Goal: Information Seeking & Learning: Learn about a topic

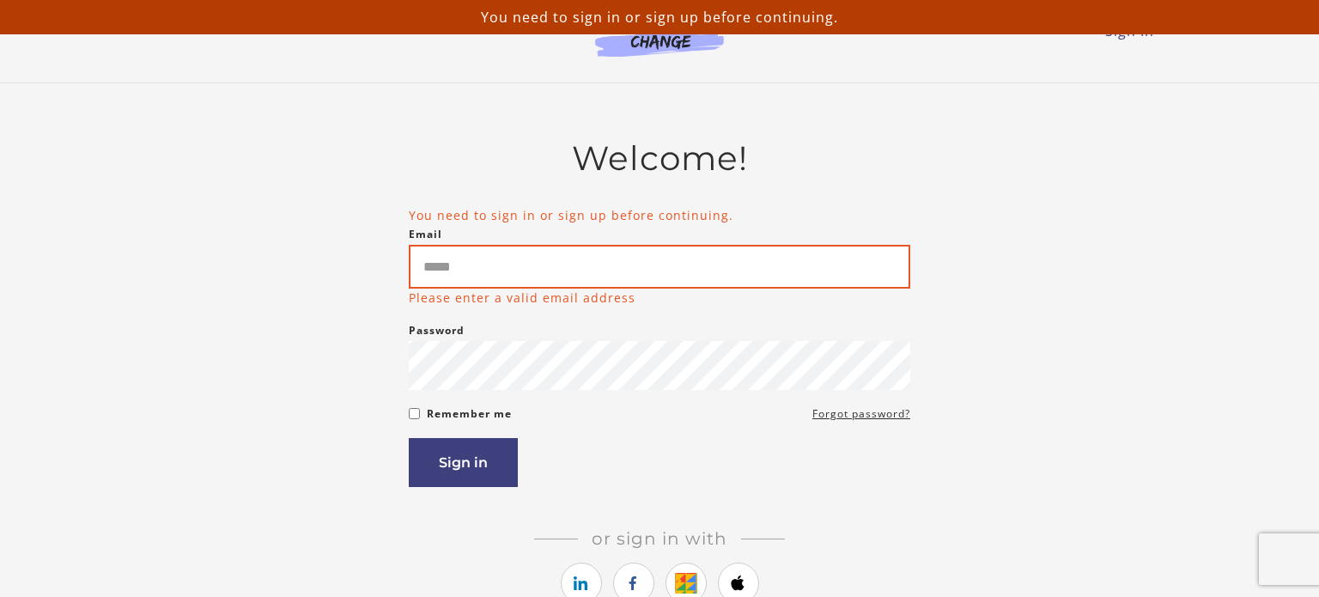
drag, startPoint x: 670, startPoint y: 259, endPoint x: 679, endPoint y: 265, distance: 11.0
click at [671, 259] on input "Email" at bounding box center [660, 267] width 502 height 44
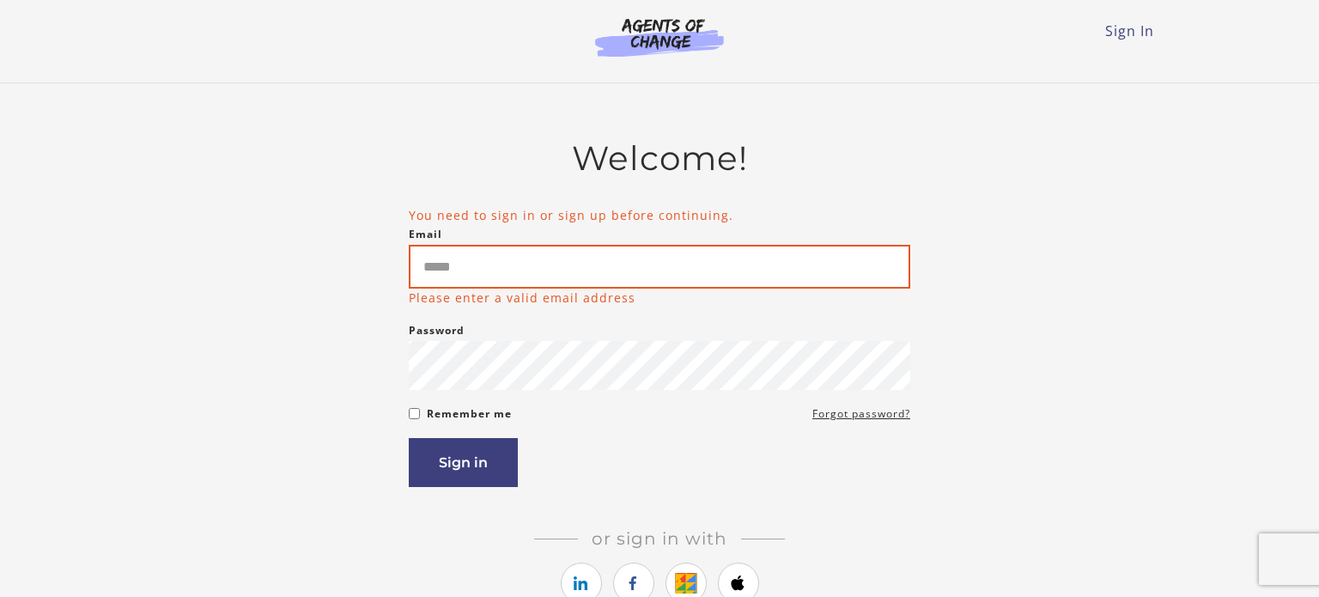
type input "*"
type input "**********"
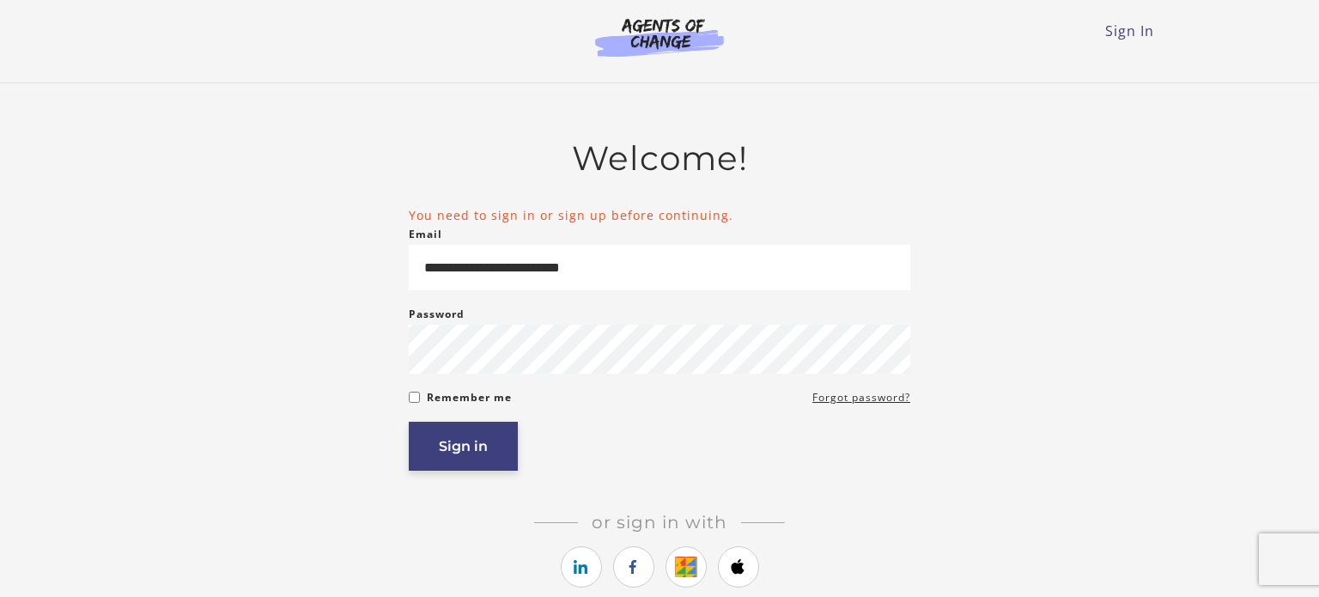
click at [472, 441] on button "Sign in" at bounding box center [463, 446] width 109 height 49
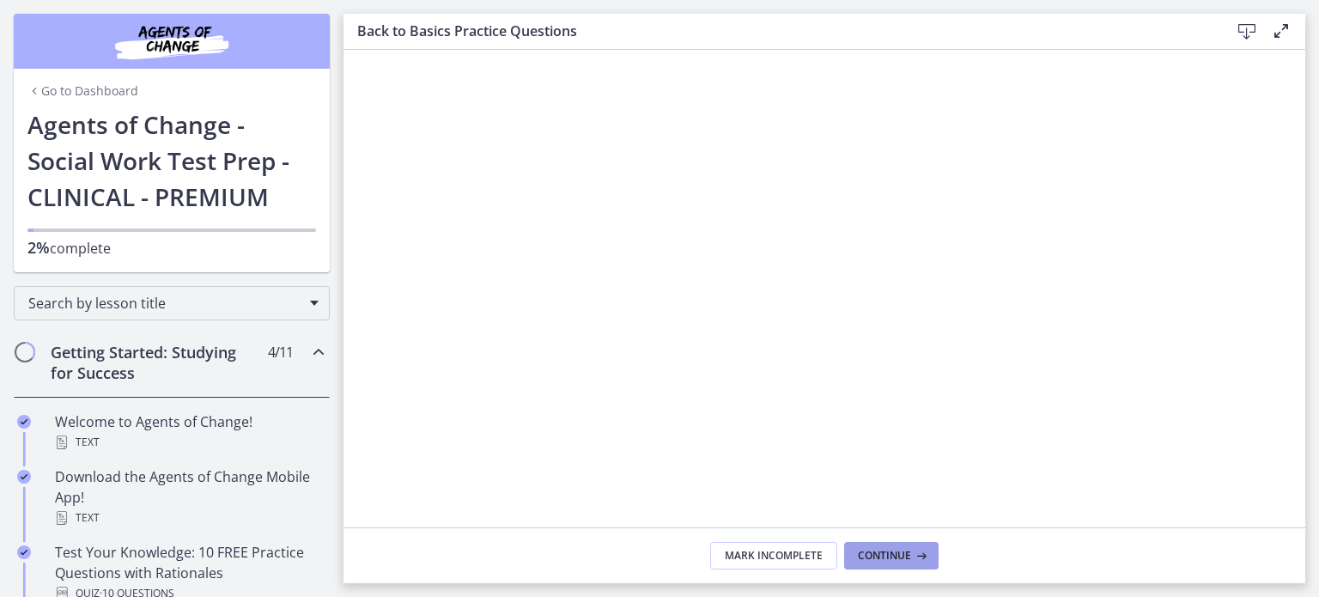
click at [891, 559] on span "Continue" at bounding box center [884, 556] width 53 height 14
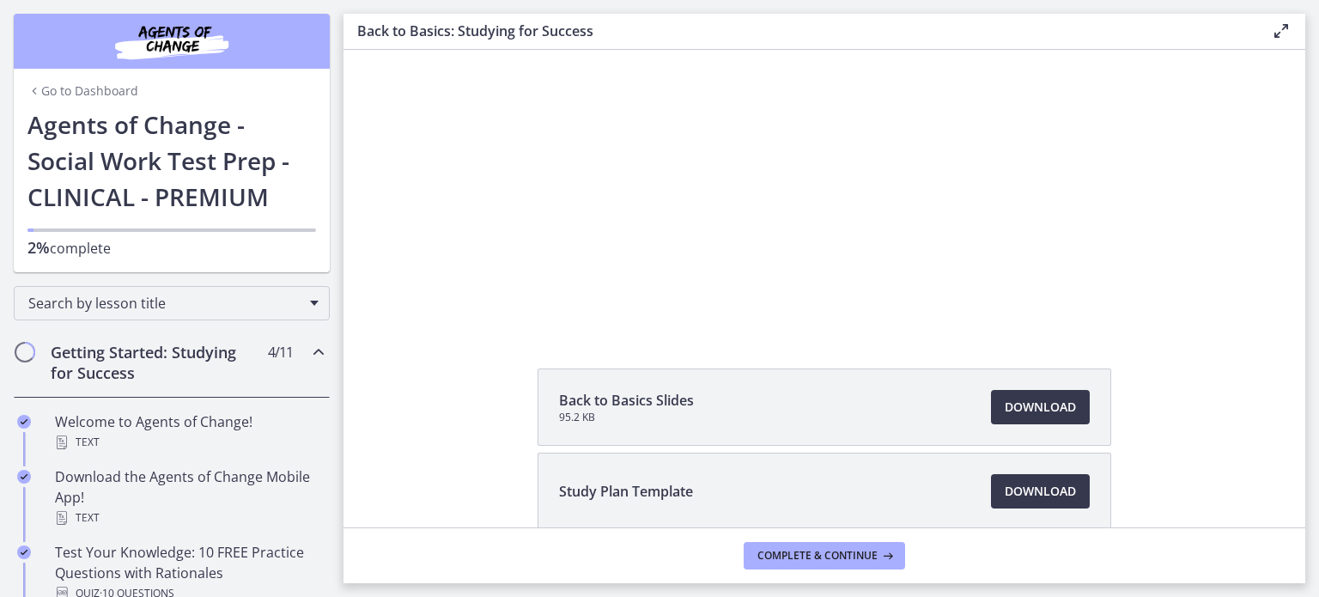
scroll to position [182, 0]
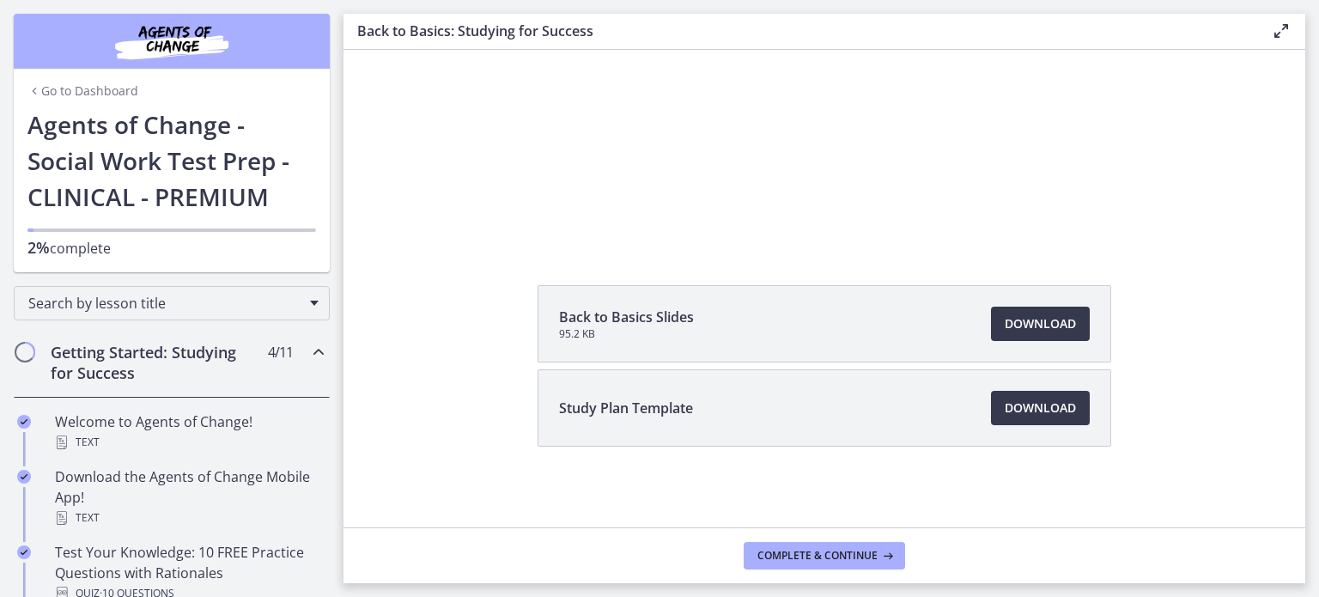
click at [867, 581] on footer "Complete & continue" at bounding box center [825, 555] width 962 height 56
click at [873, 570] on footer "Complete & continue" at bounding box center [825, 555] width 962 height 56
click at [1028, 413] on span "Download Opens in a new window" at bounding box center [1040, 408] width 71 height 21
click at [850, 552] on span "Complete & continue" at bounding box center [818, 556] width 120 height 14
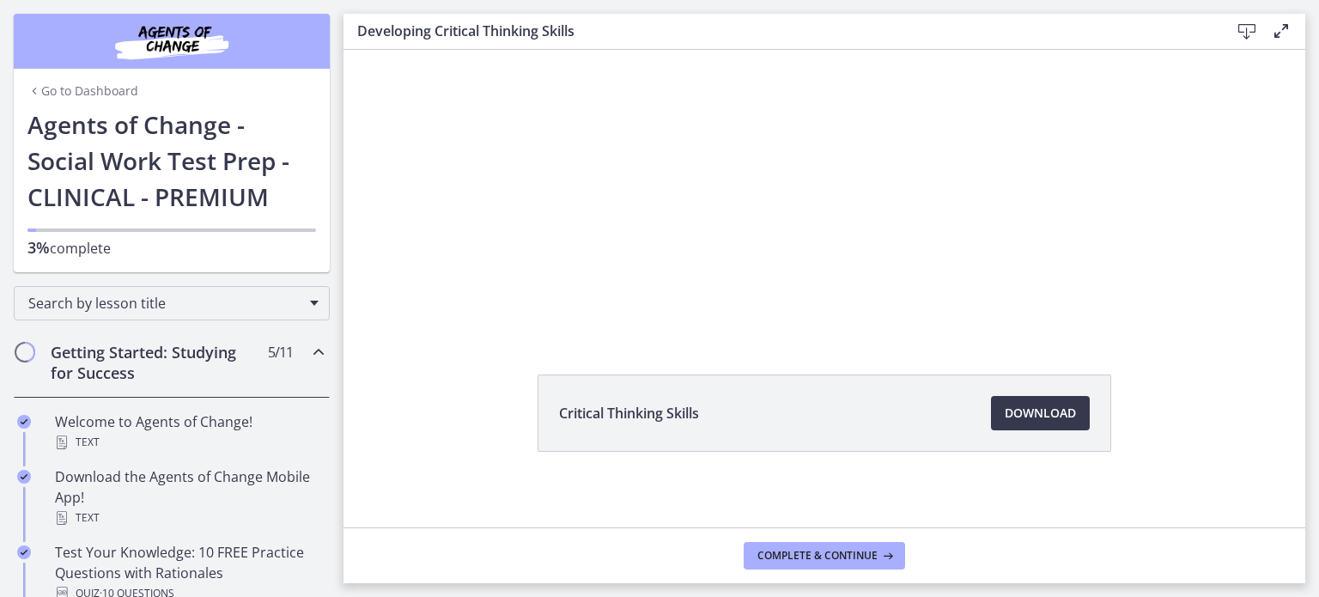
scroll to position [99, 0]
click at [1013, 406] on span "Download Opens in a new window" at bounding box center [1040, 407] width 71 height 21
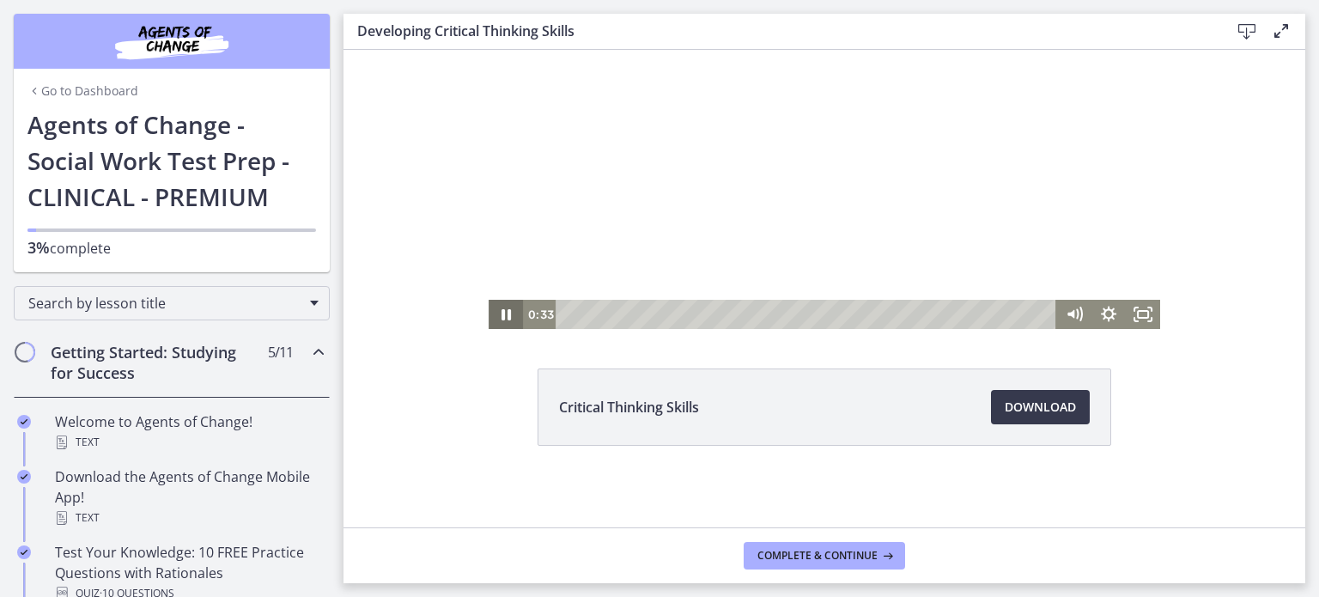
click at [511, 315] on icon "Pause" at bounding box center [506, 314] width 34 height 29
click at [861, 557] on span "Complete & continue" at bounding box center [818, 556] width 120 height 14
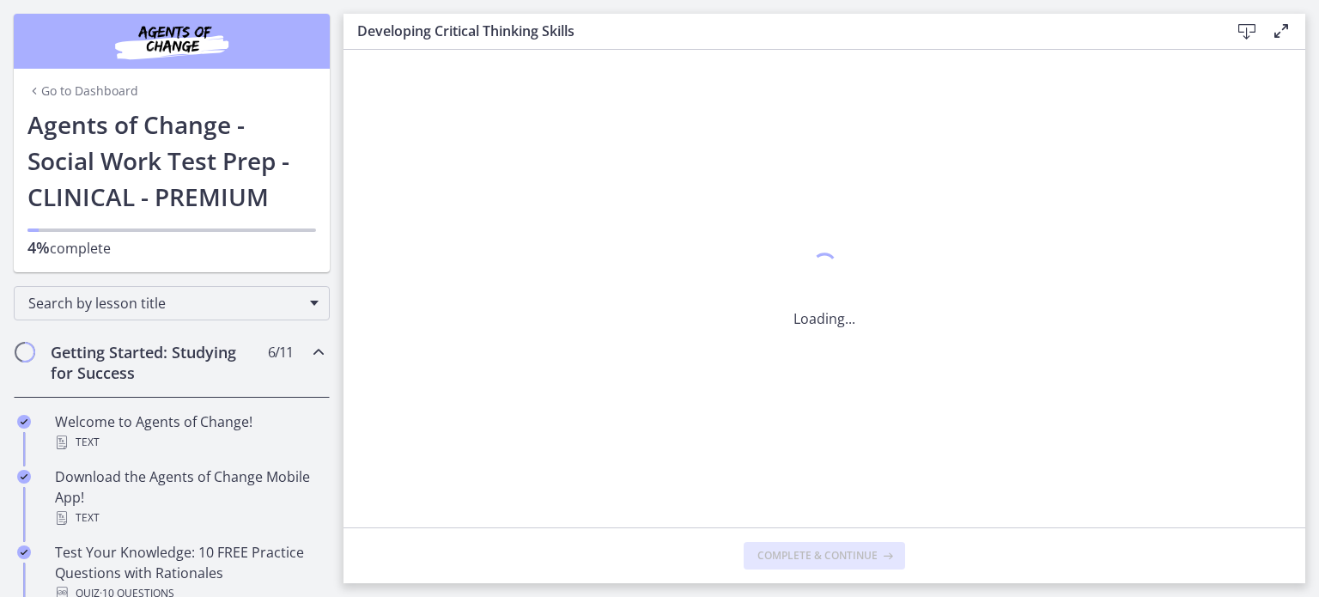
scroll to position [0, 0]
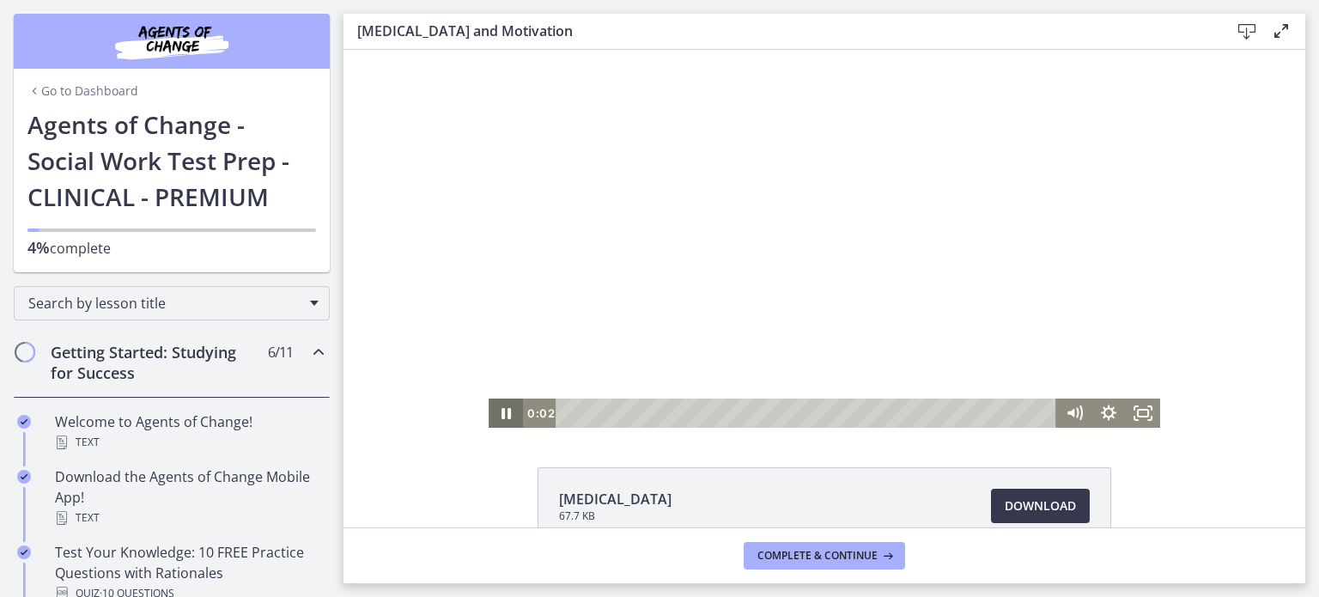
click at [496, 418] on icon "Pause" at bounding box center [506, 413] width 34 height 29
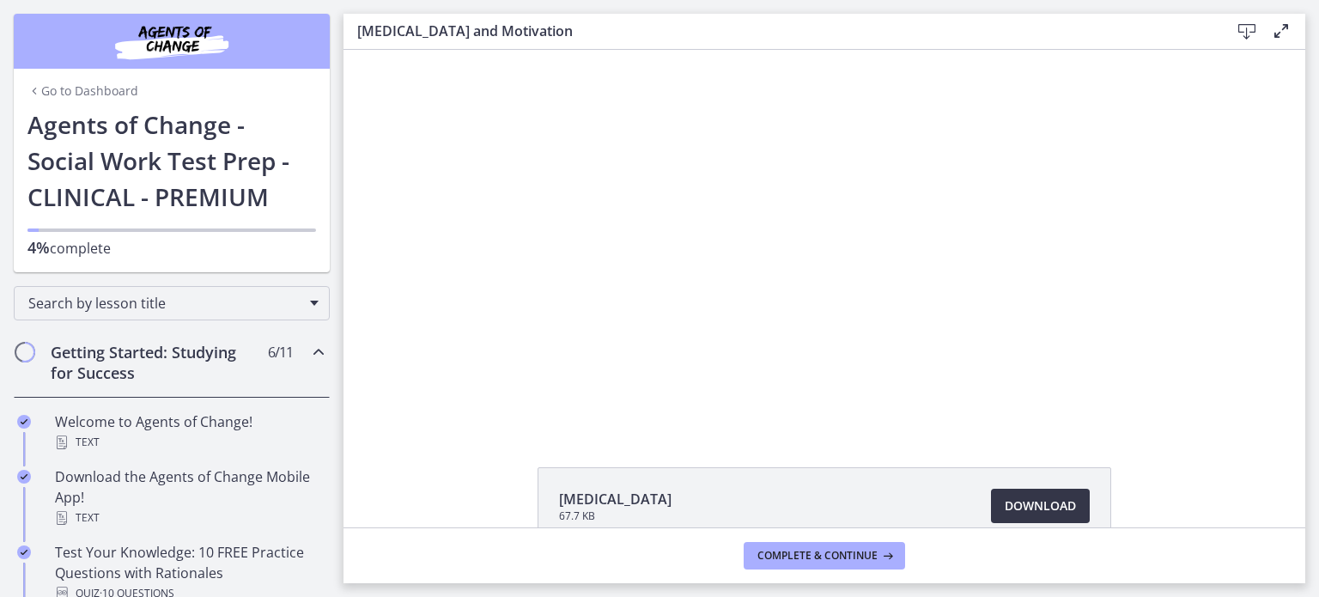
click at [1022, 515] on span "Download Opens in a new window" at bounding box center [1040, 506] width 71 height 21
click at [823, 565] on button "Complete & continue" at bounding box center [824, 555] width 161 height 27
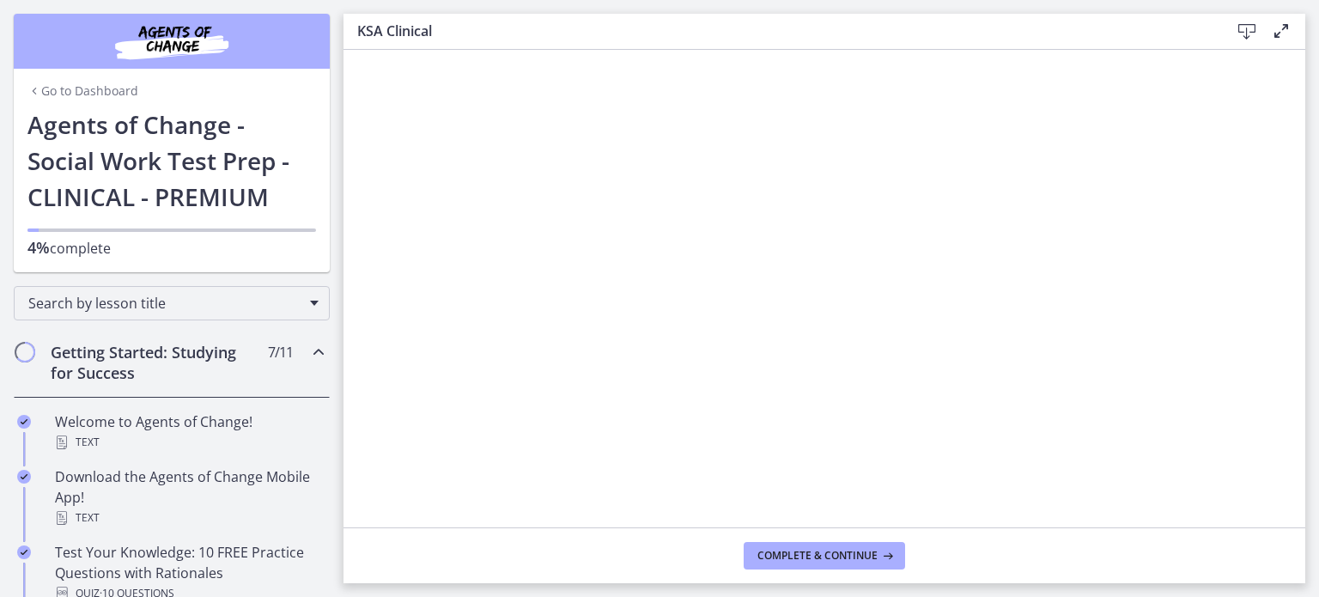
click at [1246, 31] on icon at bounding box center [1247, 31] width 21 height 21
click at [817, 556] on span "Complete & continue" at bounding box center [818, 556] width 120 height 14
click at [1254, 37] on icon at bounding box center [1247, 31] width 21 height 21
click at [802, 554] on span "Complete & continue" at bounding box center [818, 556] width 120 height 14
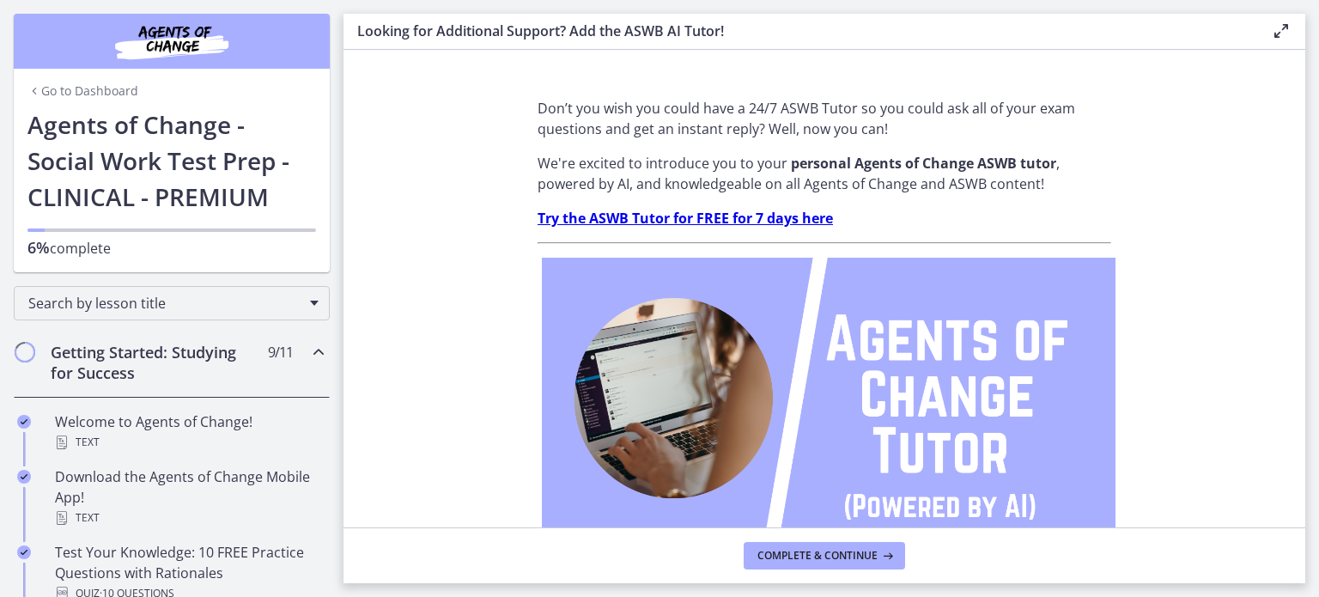
click at [640, 220] on strong "Try the ASWB Tutor for FREE for 7 days here" at bounding box center [685, 218] width 295 height 19
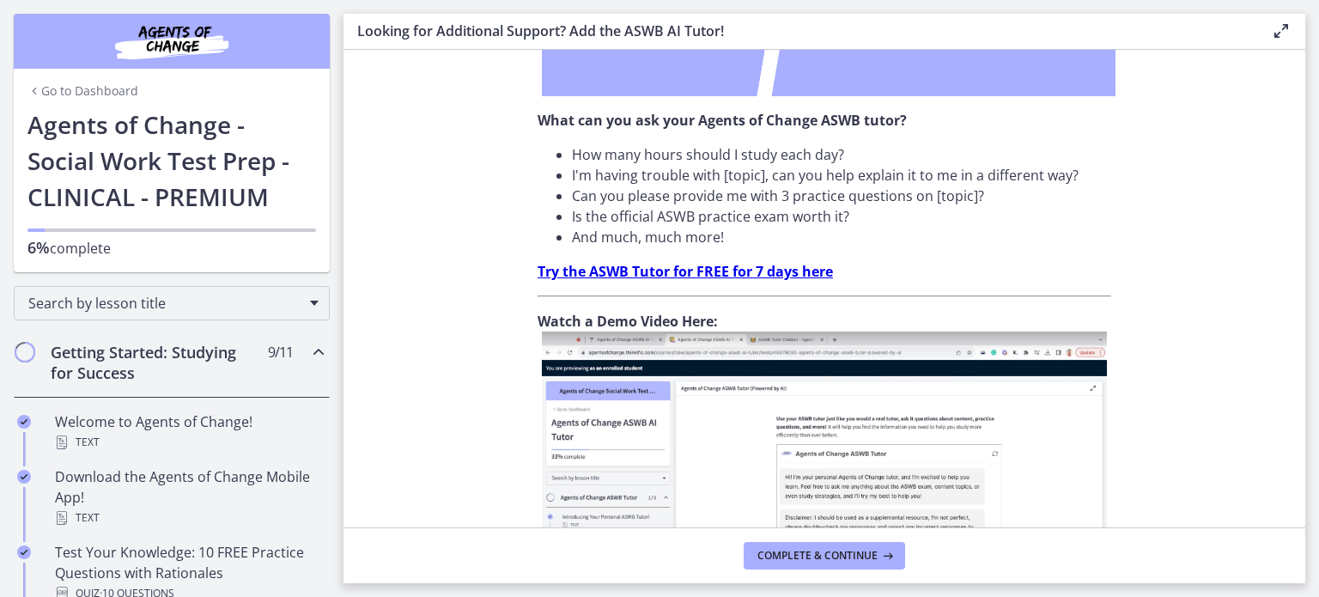
scroll to position [681, 0]
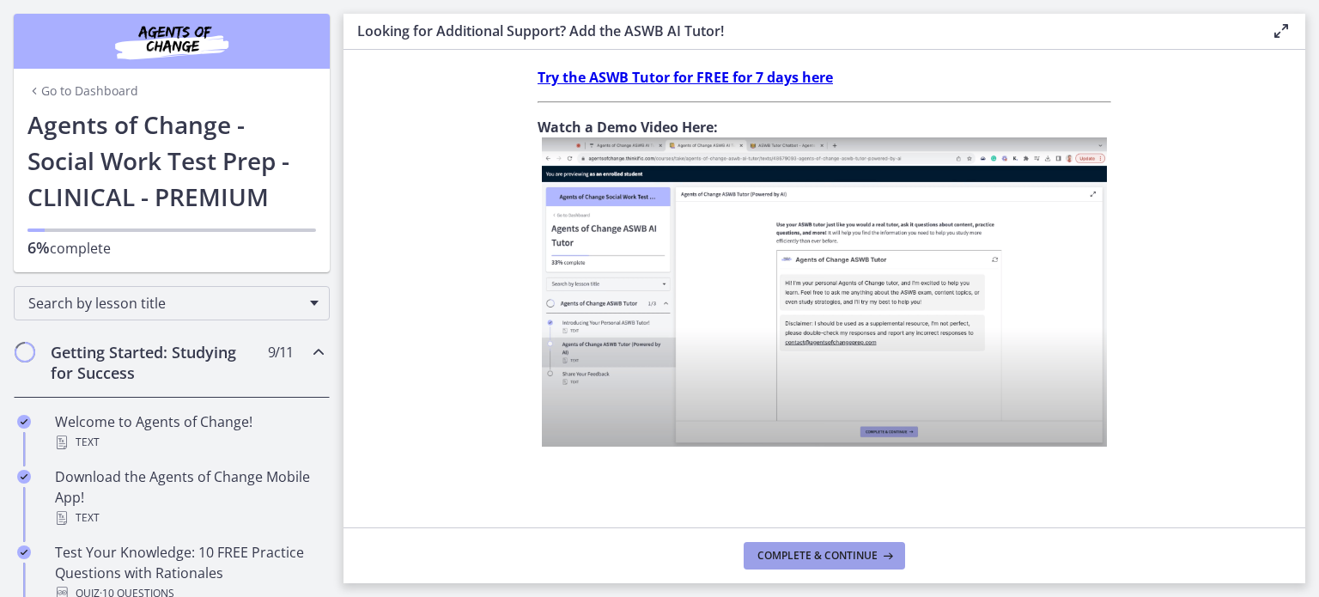
click at [839, 557] on span "Complete & continue" at bounding box center [818, 556] width 120 height 14
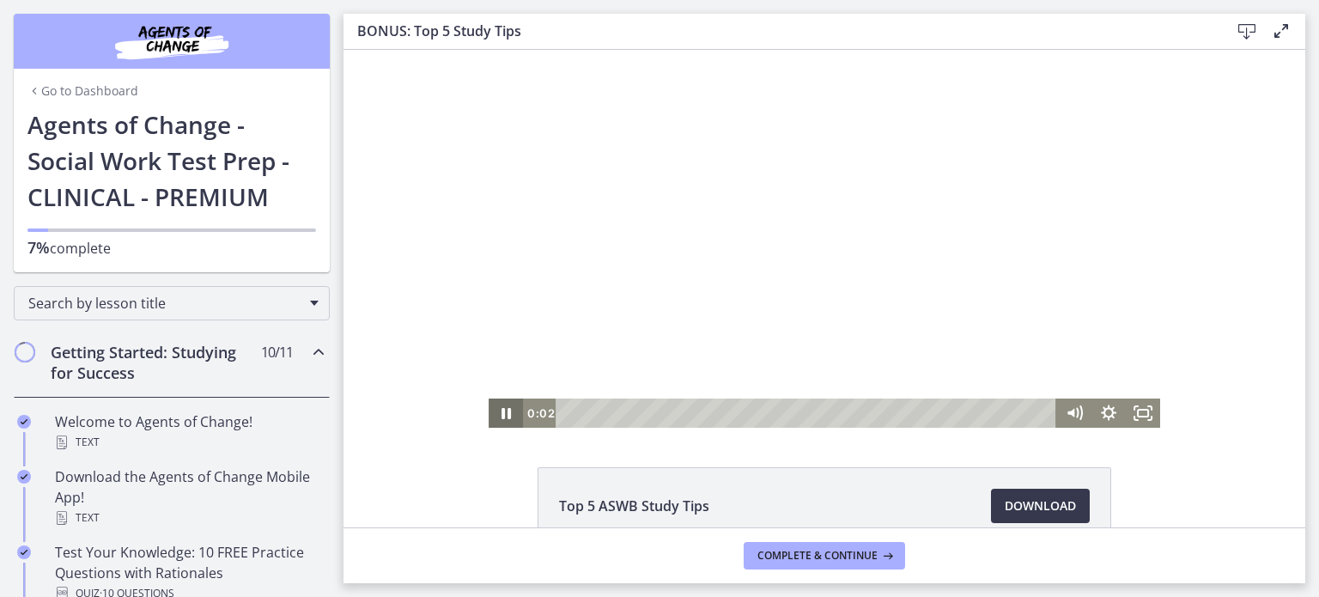
click at [504, 423] on icon "Pause" at bounding box center [506, 413] width 34 height 29
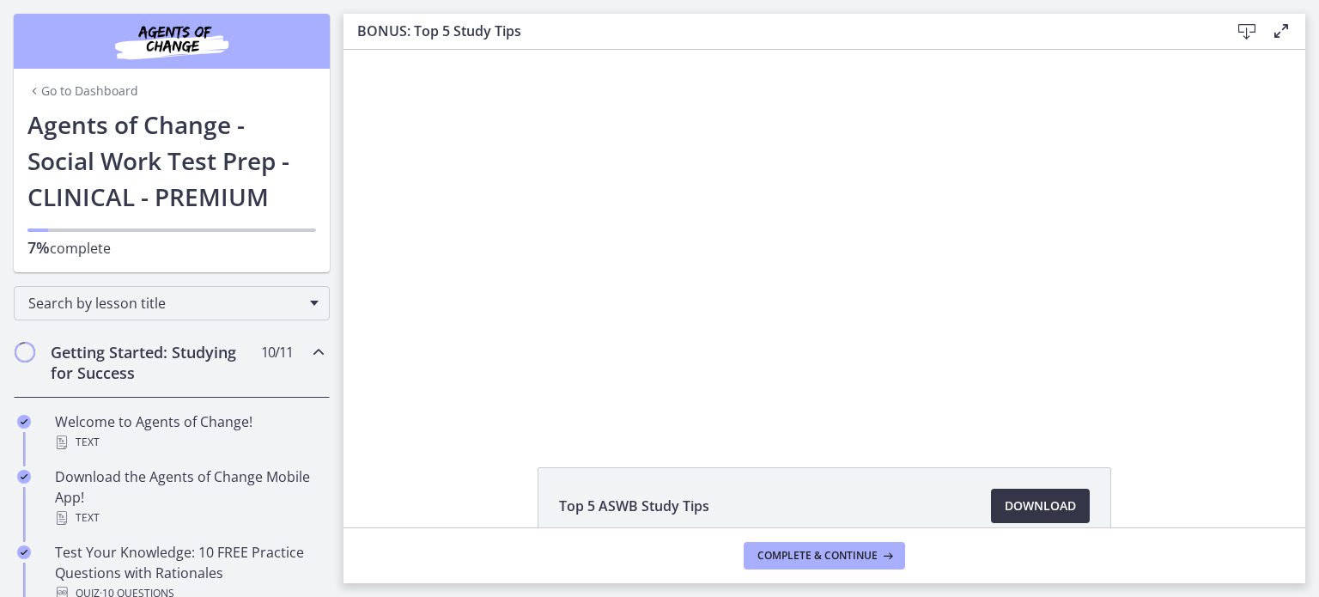
click at [1022, 512] on span "Download Opens in a new window" at bounding box center [1040, 506] width 71 height 21
click at [829, 561] on span "Complete & continue" at bounding box center [818, 556] width 120 height 14
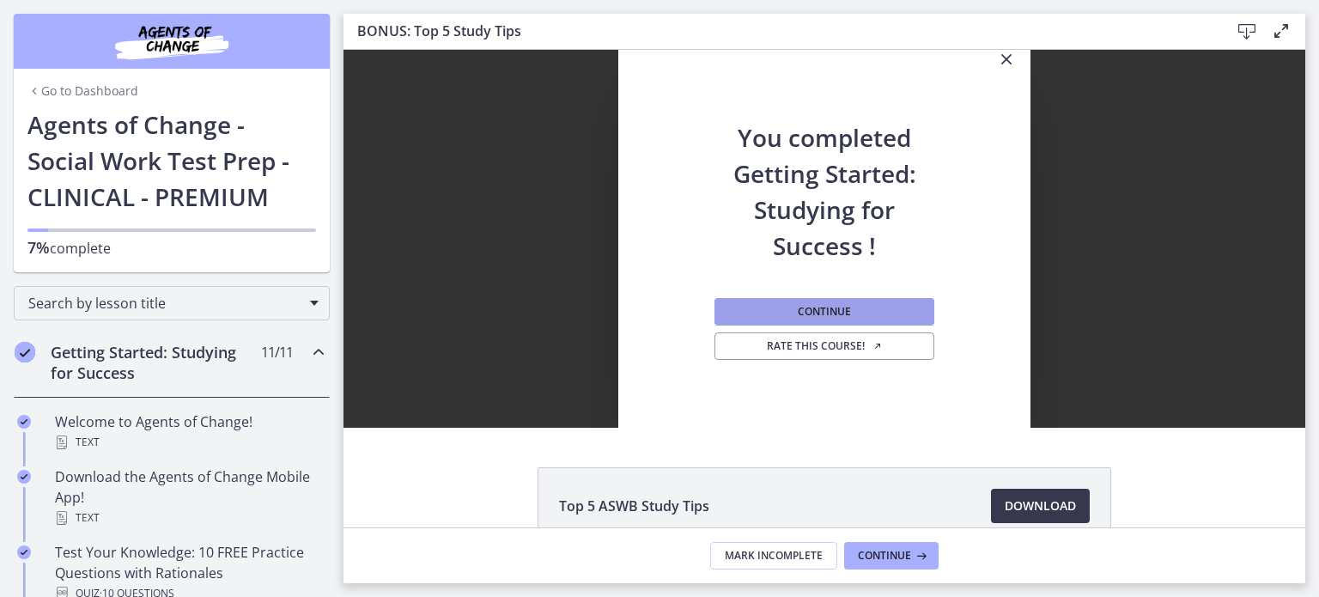
click at [853, 305] on button "Continue" at bounding box center [825, 311] width 220 height 27
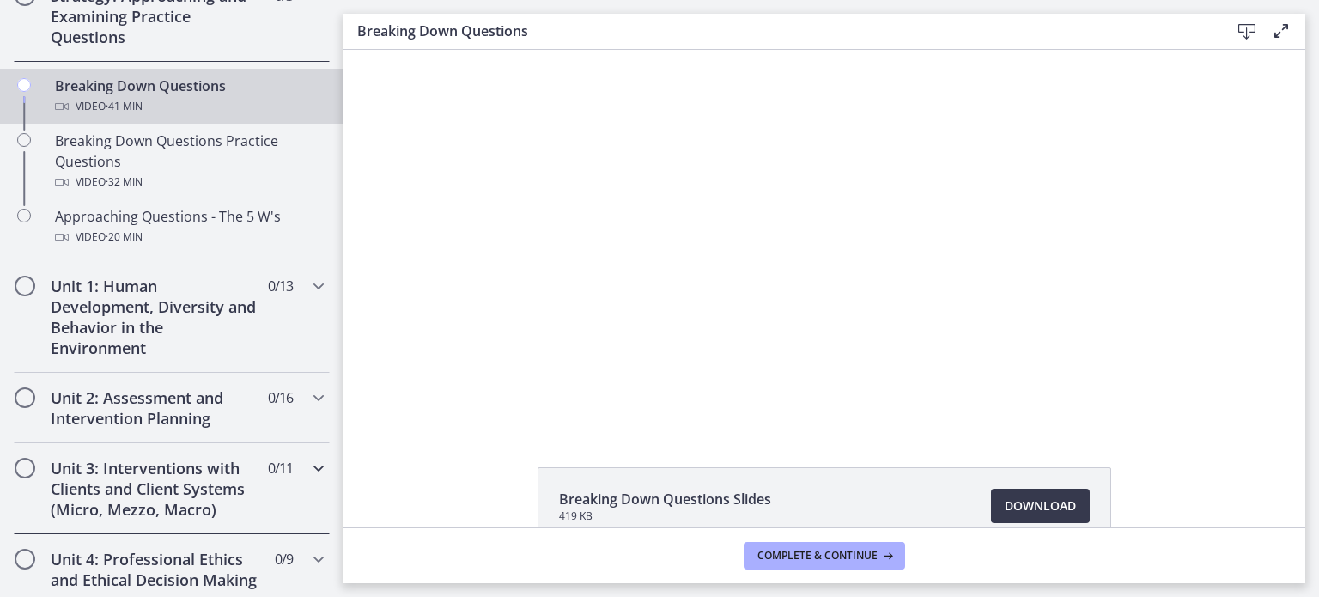
scroll to position [422, 0]
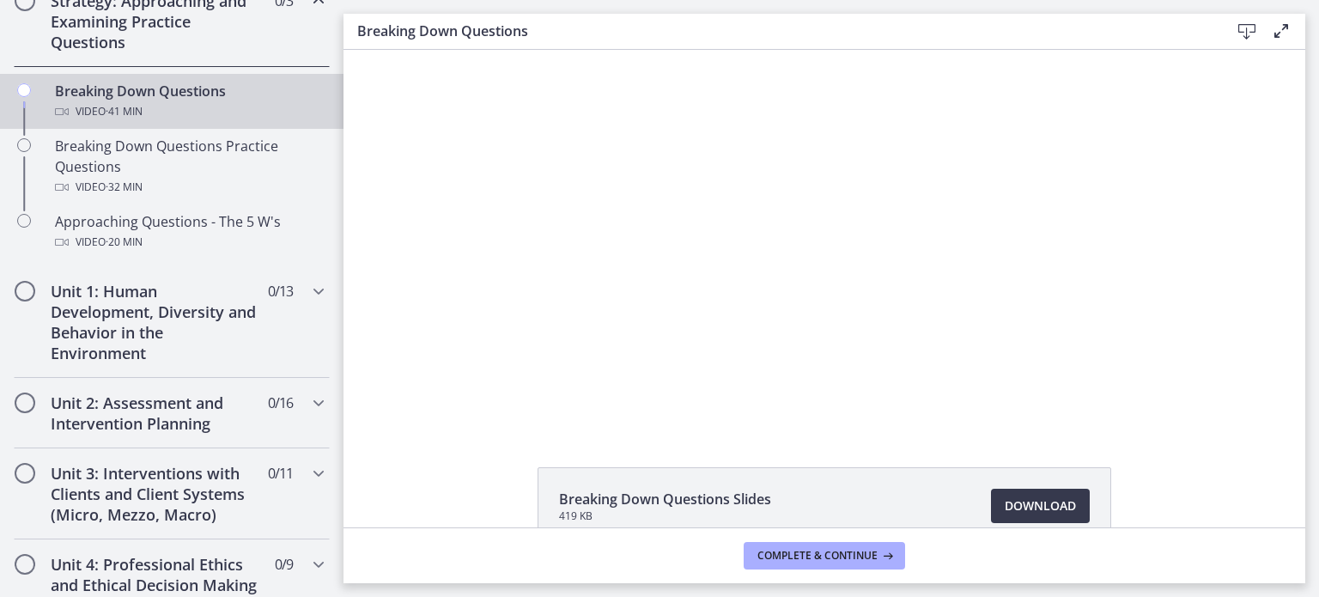
click at [1050, 531] on footer "Complete & continue" at bounding box center [825, 555] width 962 height 56
click at [1042, 508] on span "Download Opens in a new window" at bounding box center [1040, 506] width 71 height 21
click at [805, 562] on span "Complete & continue" at bounding box center [818, 556] width 120 height 14
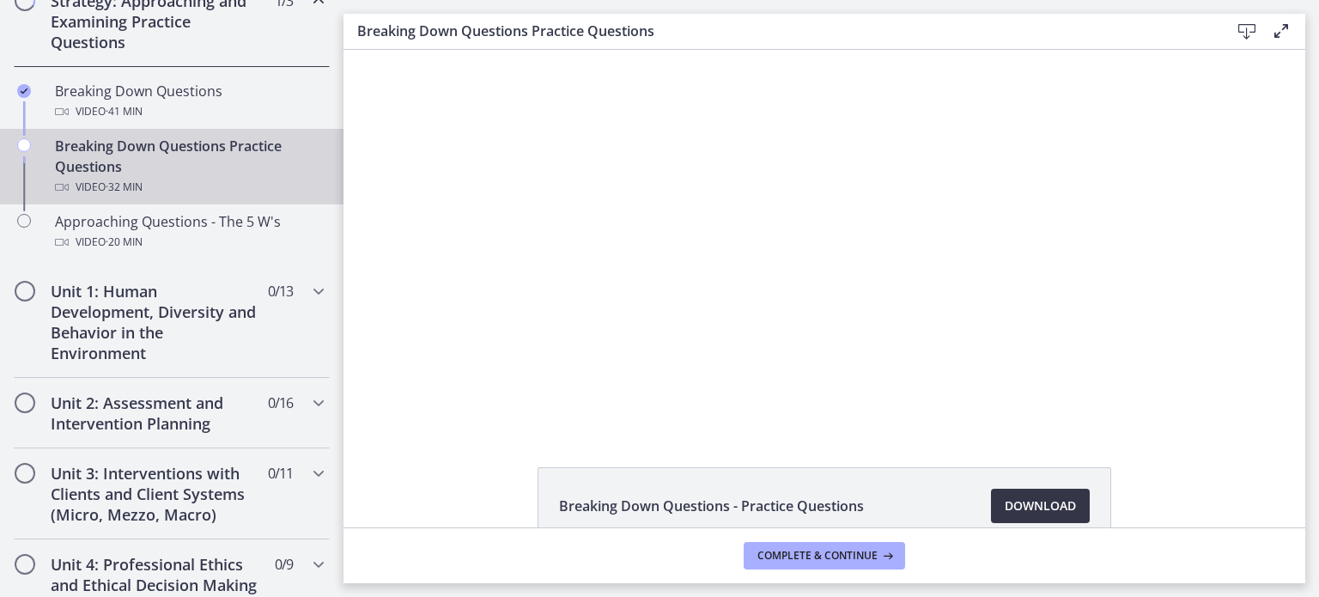
click at [1042, 511] on span "Download Opens in a new window" at bounding box center [1040, 506] width 71 height 21
click at [834, 565] on button "Complete & continue" at bounding box center [824, 555] width 161 height 27
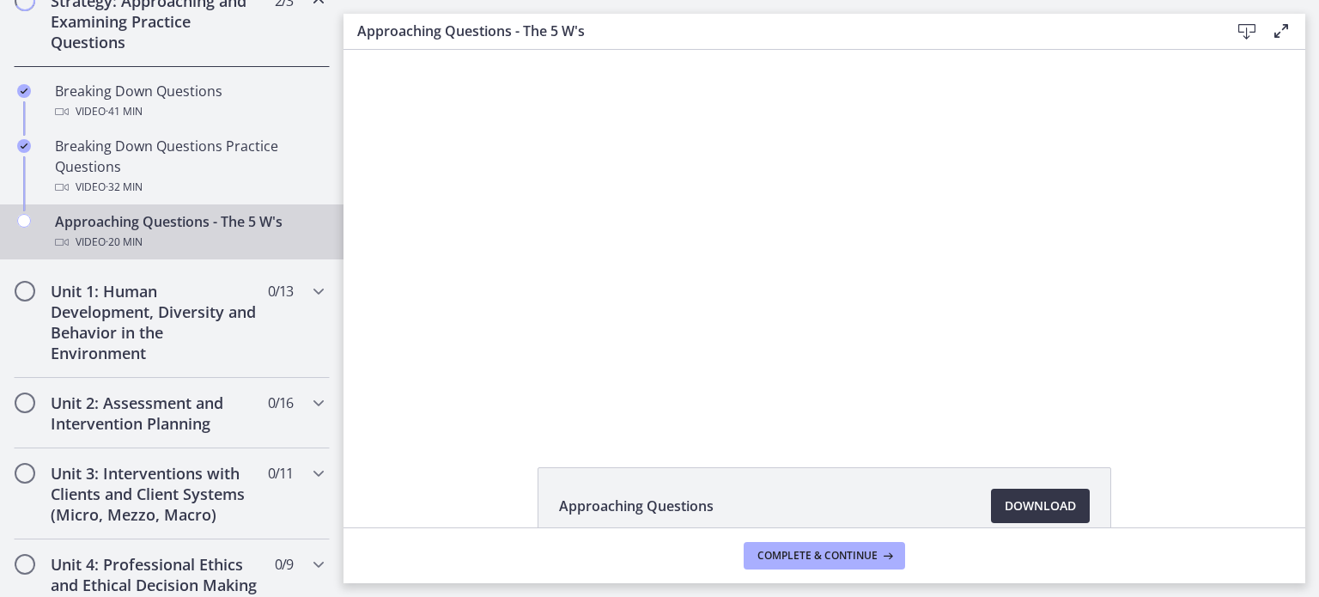
click at [1026, 508] on span "Download Opens in a new window" at bounding box center [1040, 506] width 71 height 21
click at [840, 556] on span "Complete & continue" at bounding box center [818, 556] width 120 height 14
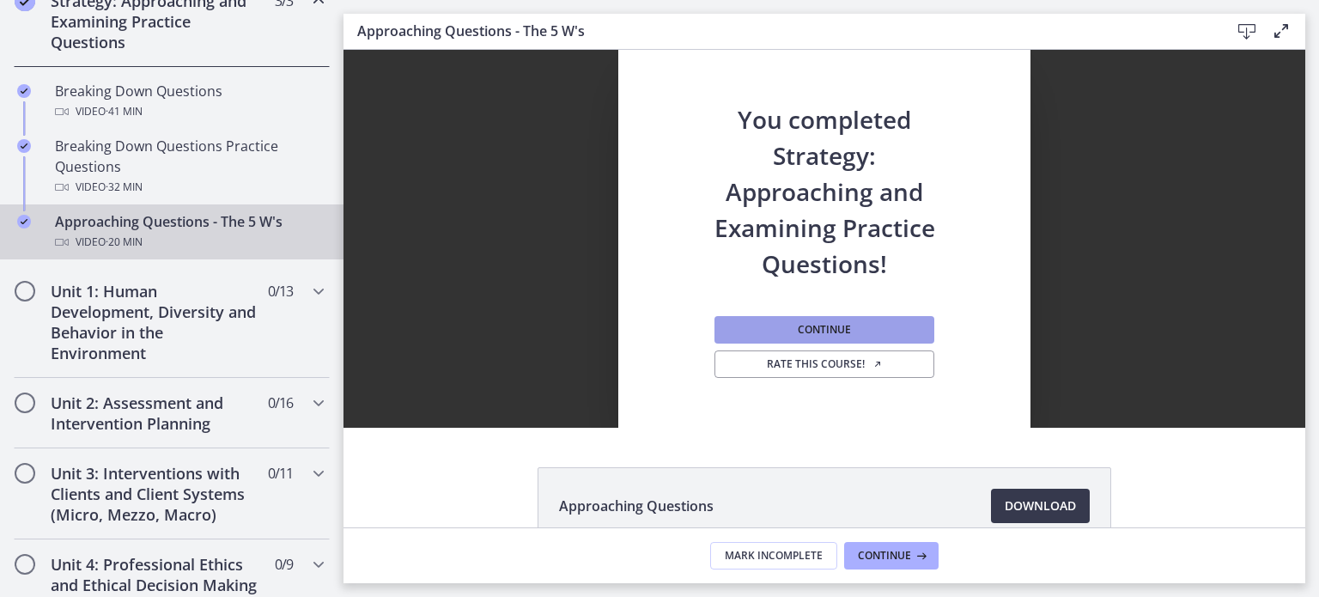
click at [830, 323] on span "Continue" at bounding box center [824, 330] width 53 height 14
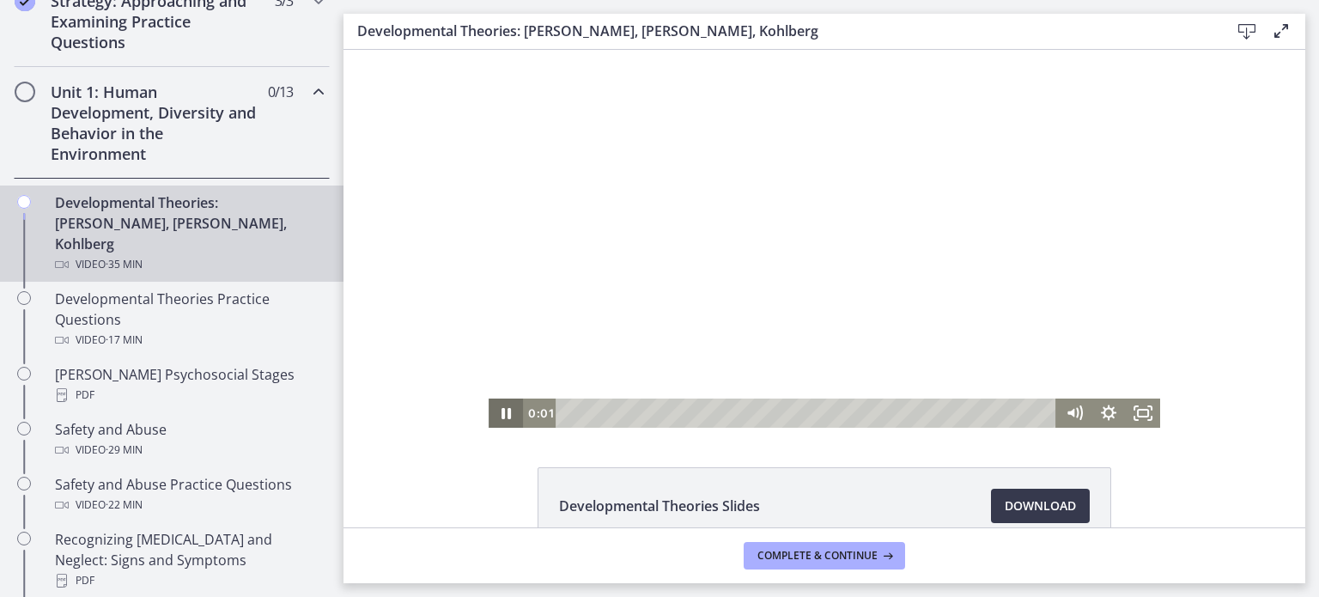
click at [497, 420] on icon "Pause" at bounding box center [506, 413] width 34 height 29
click at [1020, 510] on span "Download Opens in a new window" at bounding box center [1040, 506] width 71 height 21
